Goal: Book appointment/travel/reservation

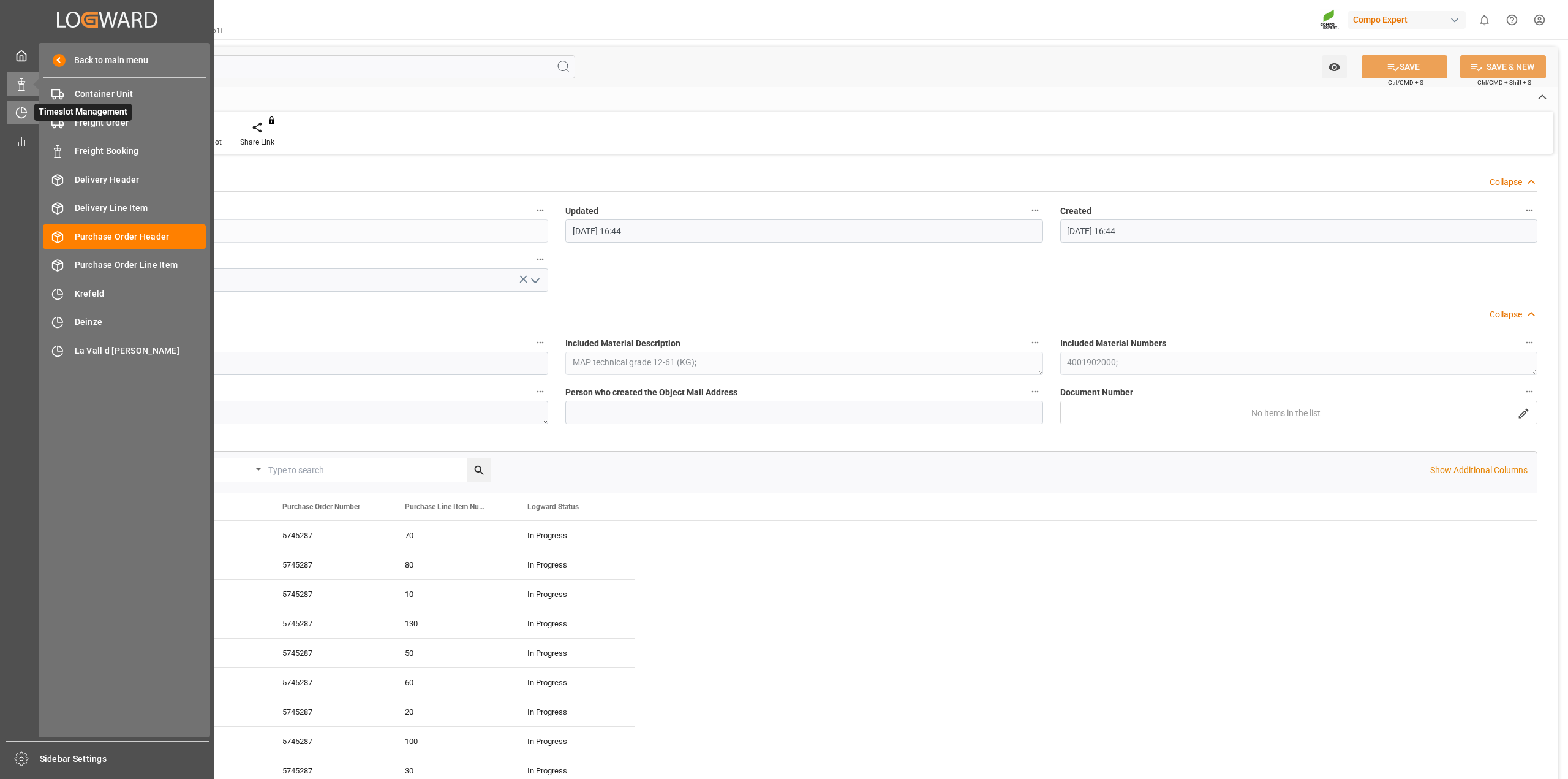
click at [17, 117] on icon at bounding box center [21, 113] width 12 height 12
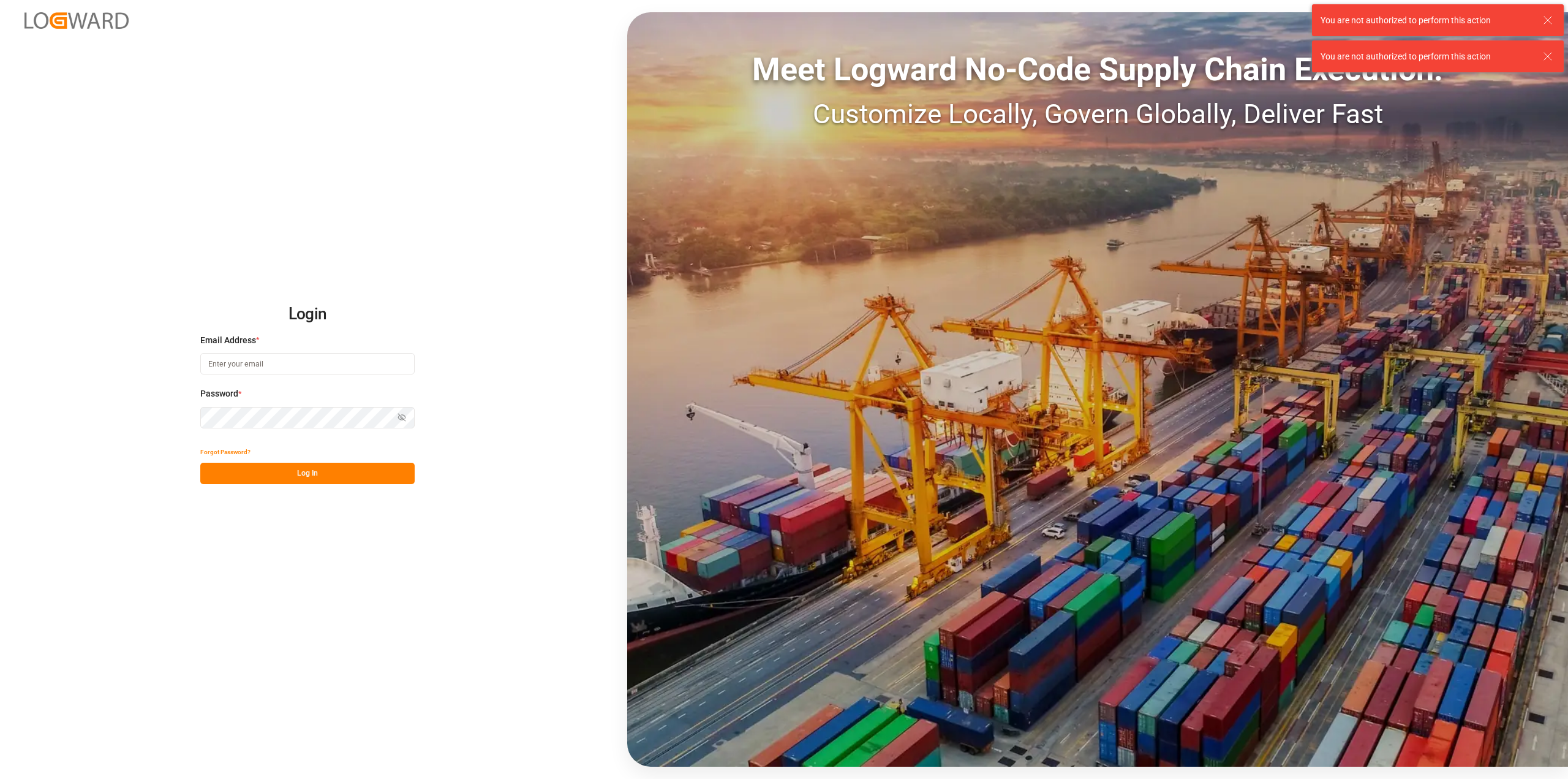
click at [305, 355] on input at bounding box center [307, 363] width 214 height 21
type input "P"
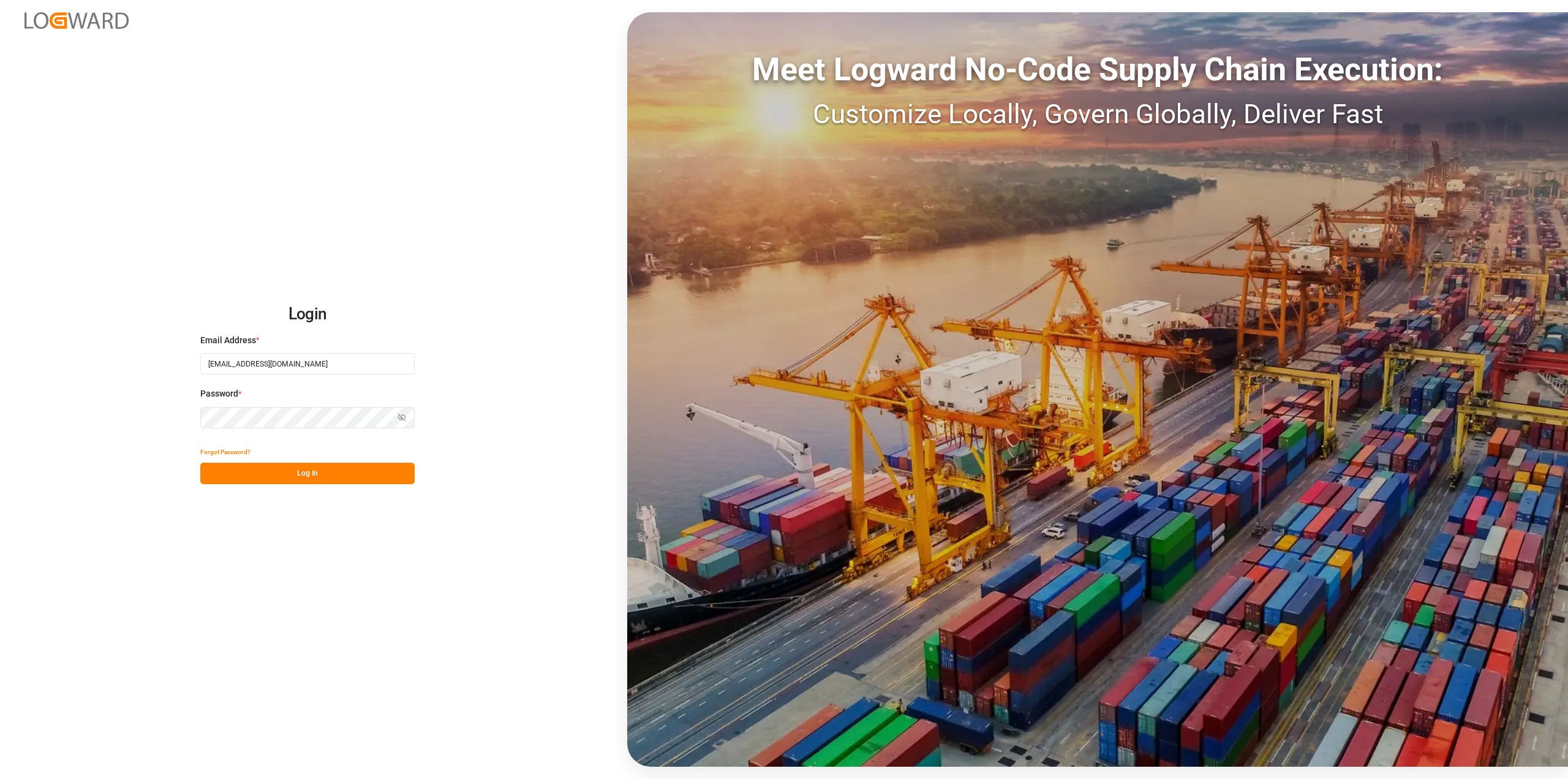
type input "[EMAIL_ADDRESS][DOMAIN_NAME]"
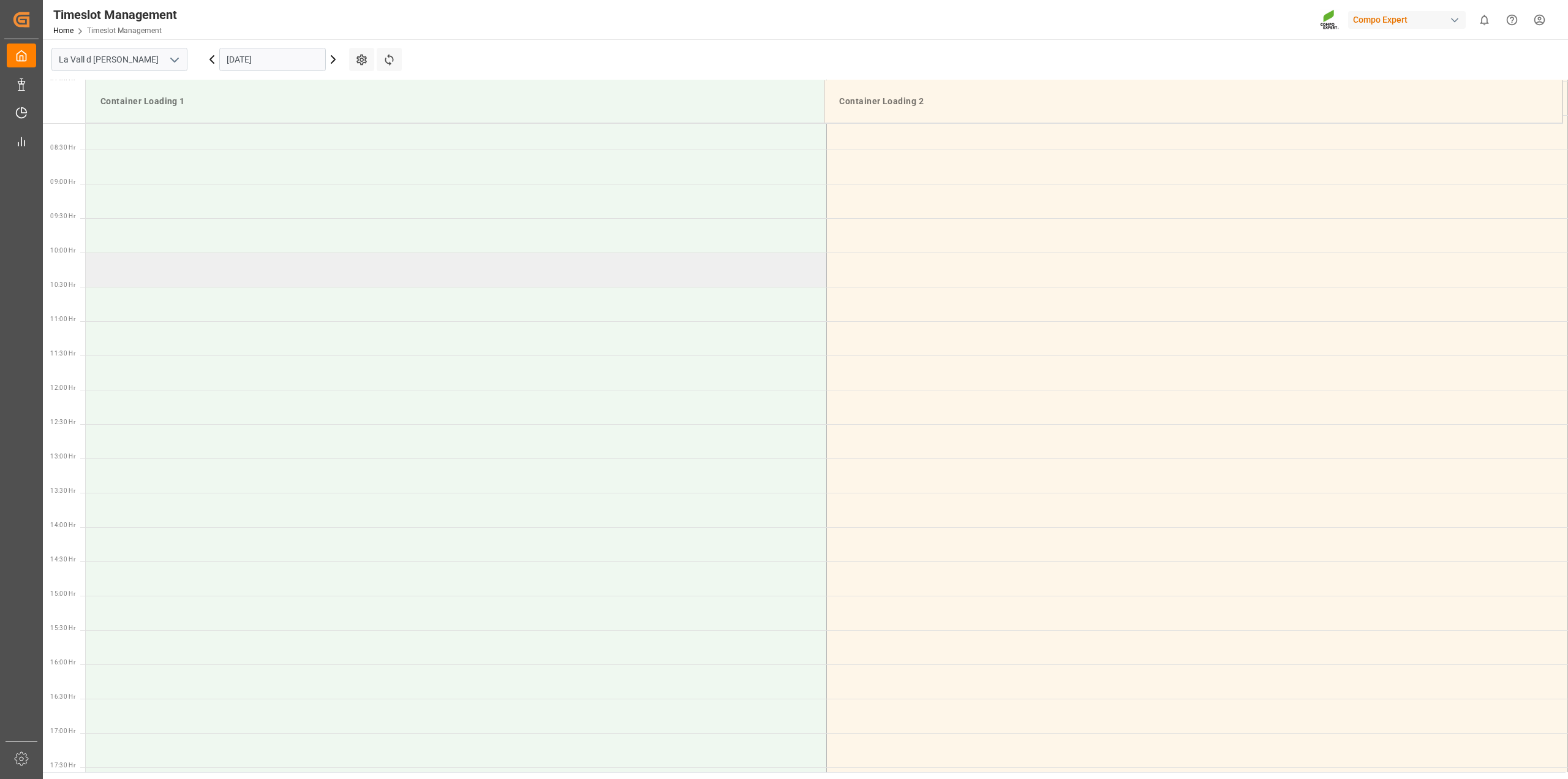
scroll to position [610, 0]
click at [300, 61] on input "[DATE]" at bounding box center [272, 60] width 107 height 23
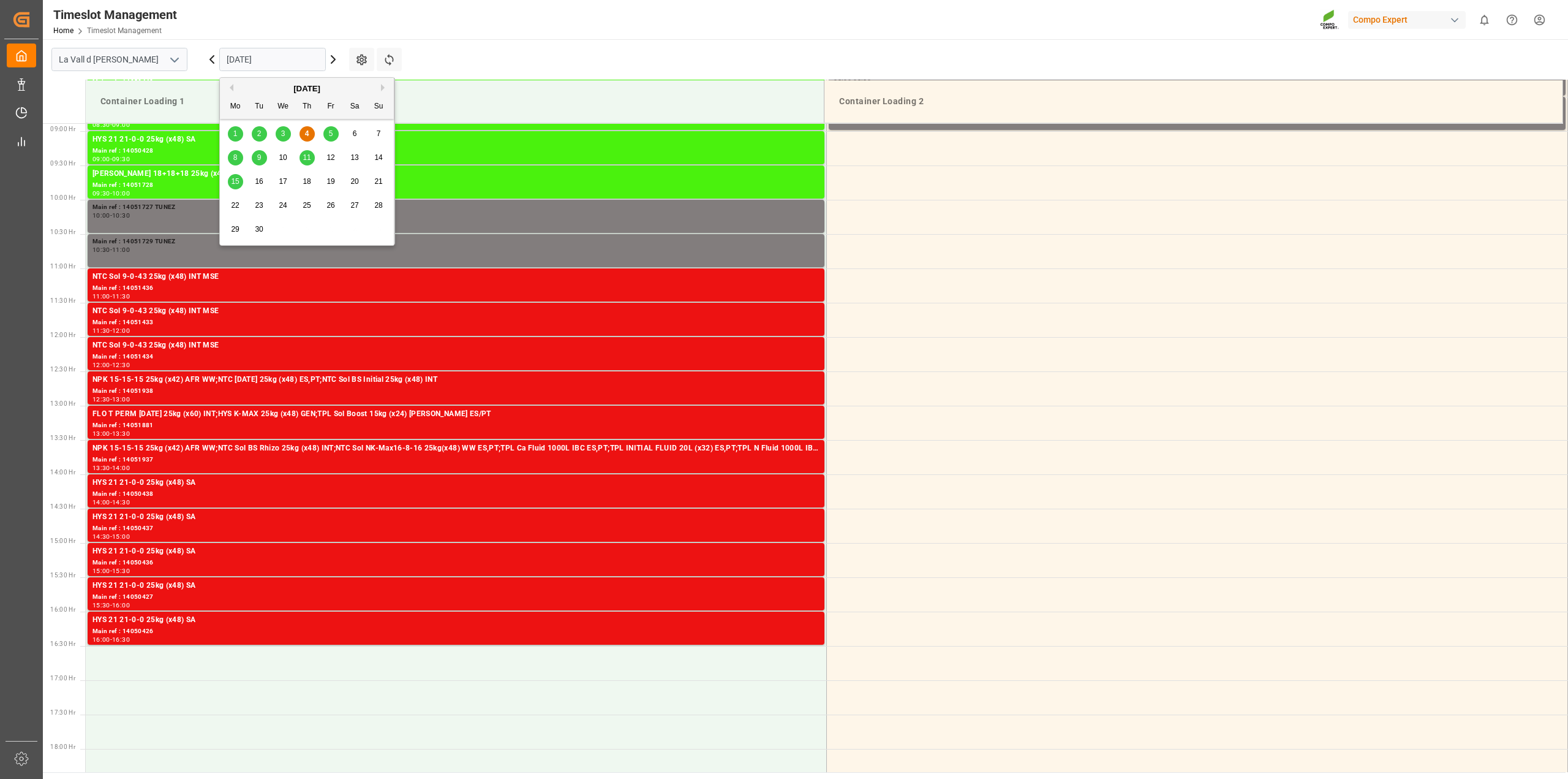
click at [335, 135] on div "5" at bounding box center [331, 134] width 15 height 14
